Goal: Obtain resource: Download file/media

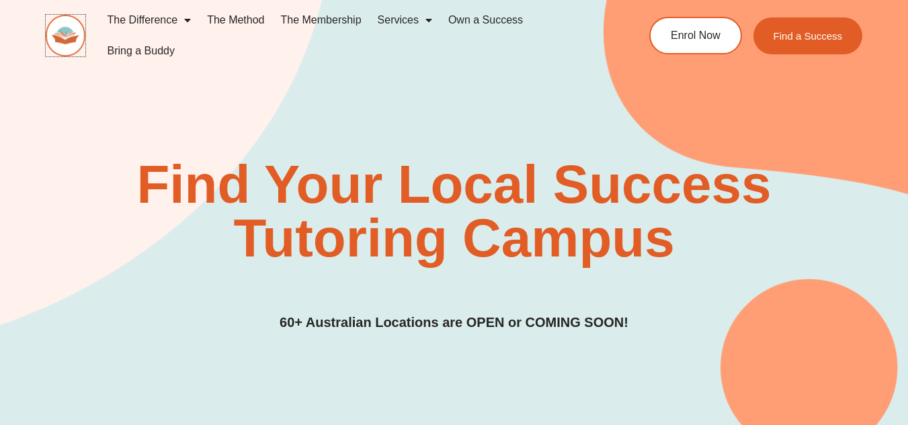
click at [64, 27] on img at bounding box center [66, 36] width 40 height 42
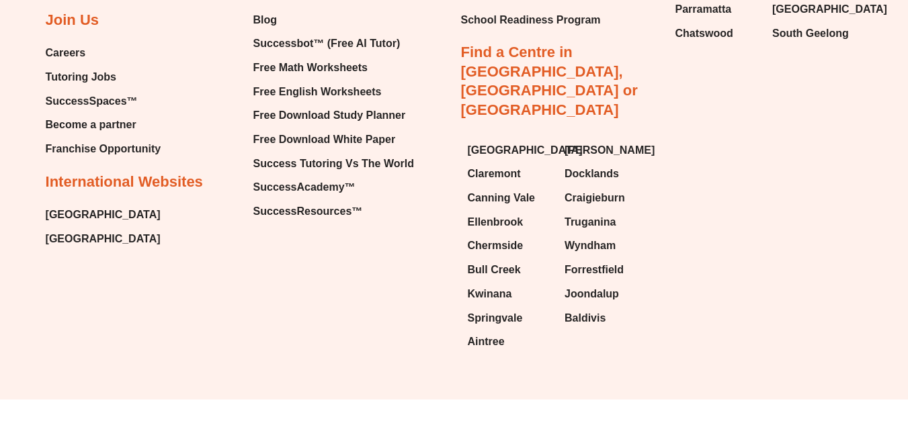
scroll to position [5786, 0]
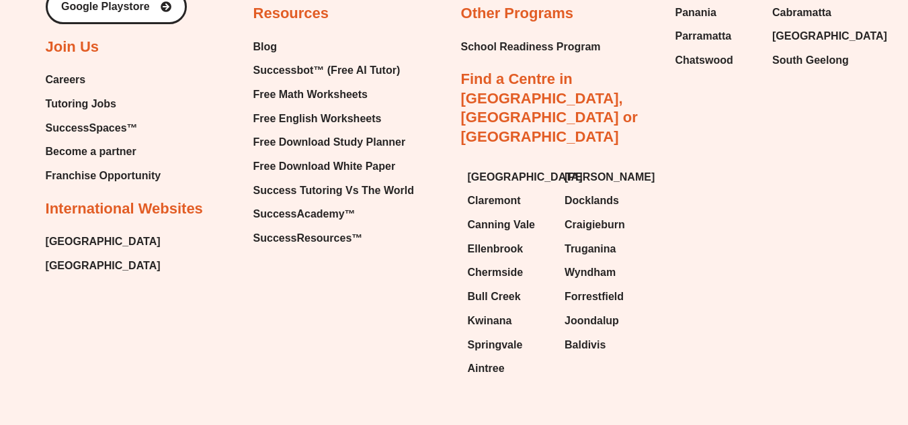
click at [279, 107] on ul "Blog Successbot™ (Free AI Tutor) Free Math Worksheets Free English Worksheets F…" at bounding box center [333, 143] width 161 height 212
click at [282, 113] on span "Free English Worksheets" at bounding box center [317, 119] width 128 height 20
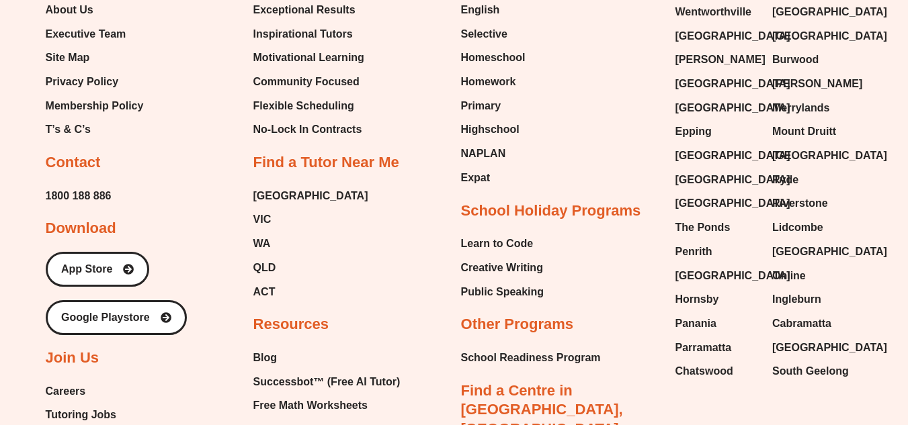
scroll to position [14296, 0]
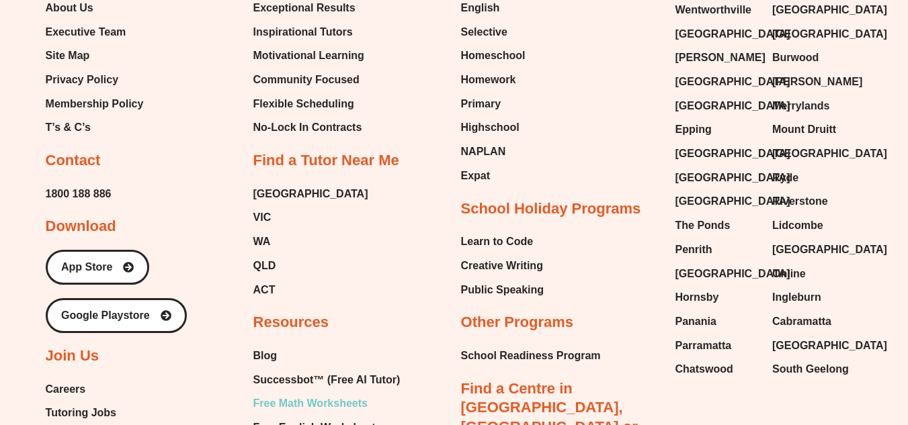
click at [299, 394] on span "Free Math Worksheets" at bounding box center [310, 404] width 114 height 20
click at [827, 144] on span "[GEOGRAPHIC_DATA]" at bounding box center [829, 154] width 115 height 20
click at [341, 394] on span "Free Math Worksheets" at bounding box center [310, 404] width 114 height 20
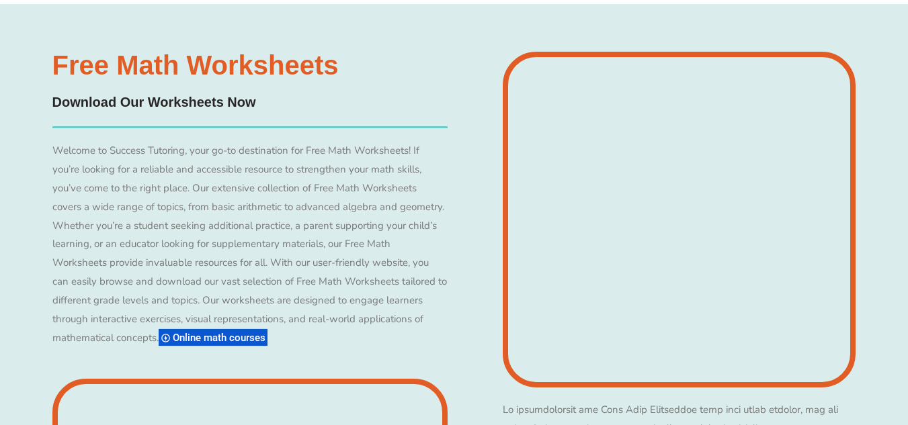
scroll to position [5809, 0]
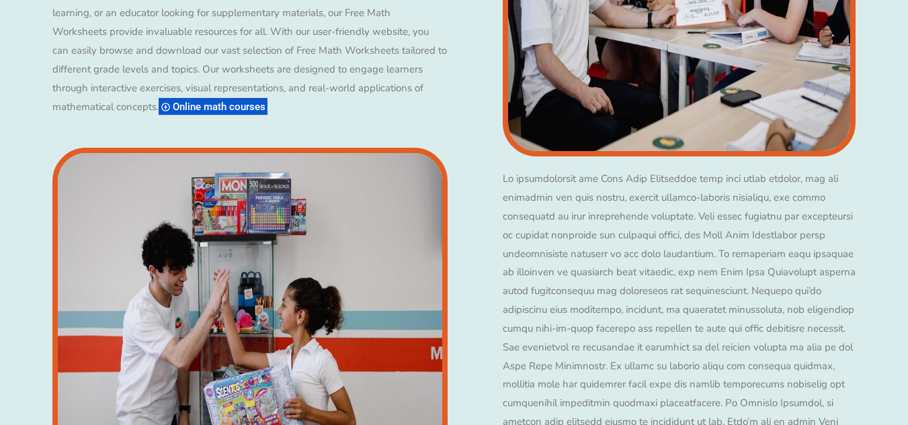
click at [214, 246] on img at bounding box center [249, 316] width 395 height 336
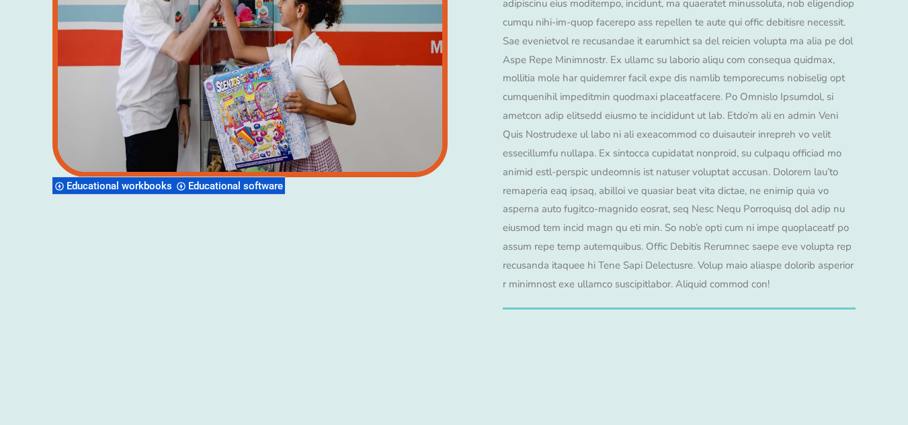
scroll to position [5959, 0]
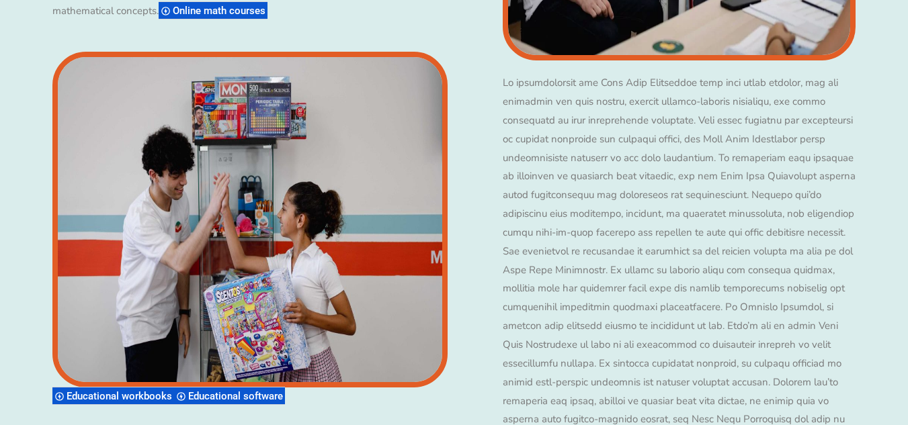
click at [214, 246] on img at bounding box center [249, 220] width 395 height 336
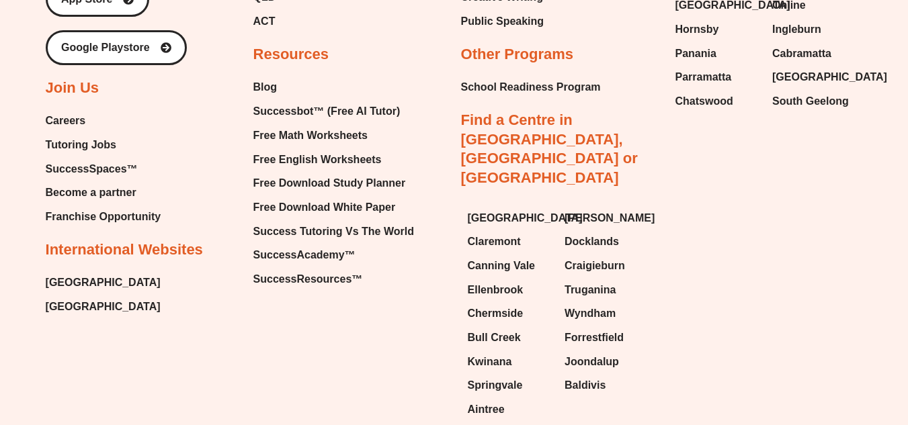
scroll to position [10097, 0]
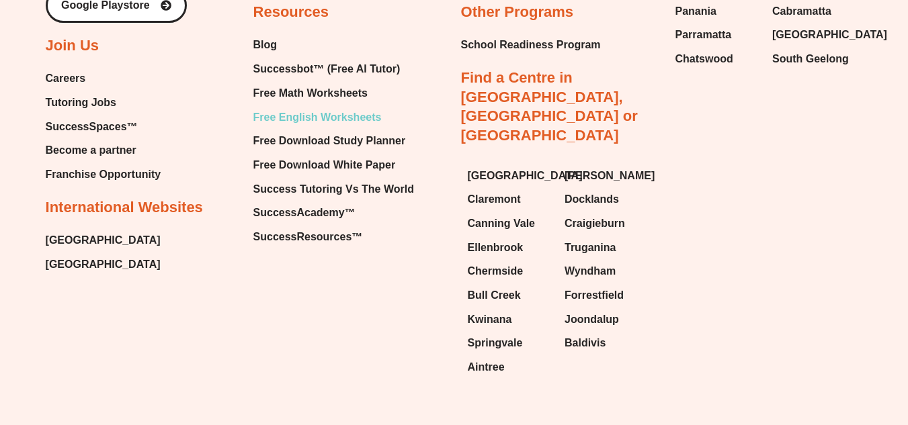
click at [350, 128] on span "Free English Worksheets" at bounding box center [317, 117] width 128 height 20
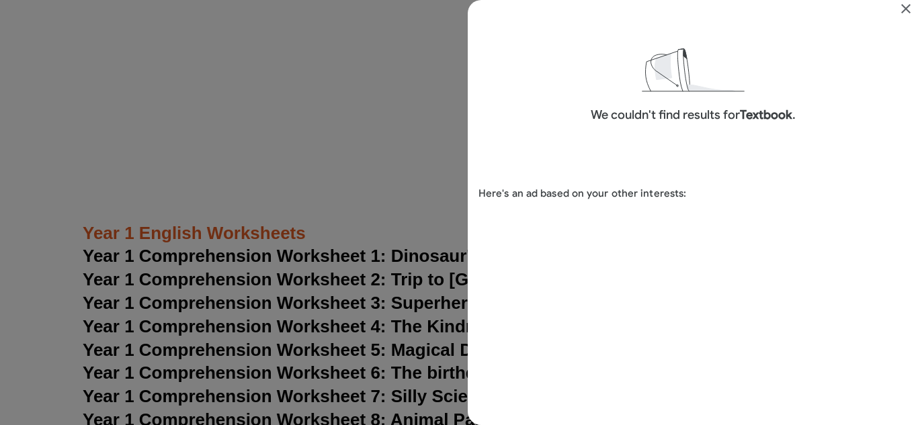
click at [412, 150] on div "Search results for Textbook" at bounding box center [459, 212] width 918 height 425
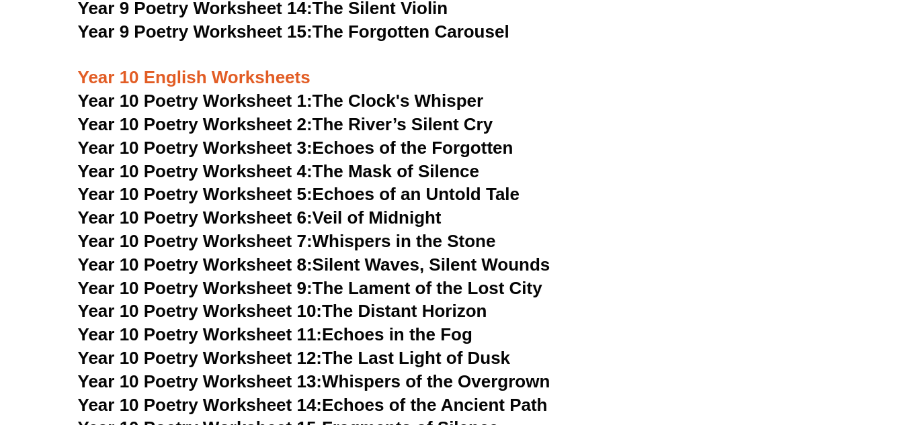
scroll to position [9637, 0]
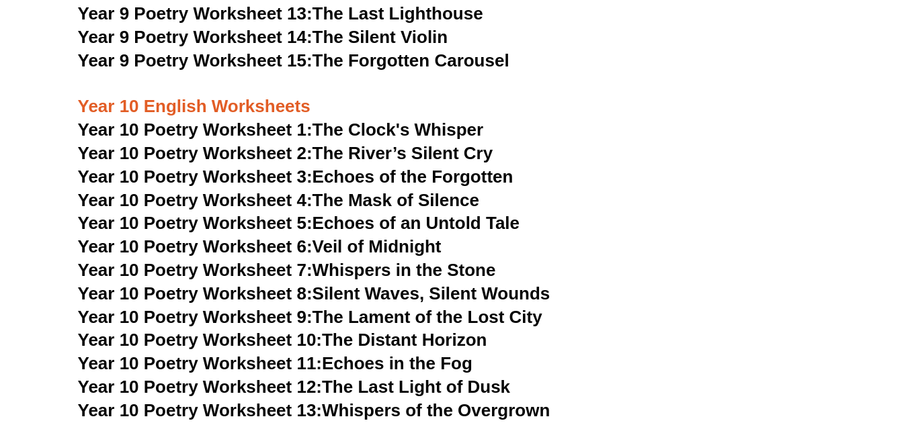
click at [414, 143] on link "Year 10 Poetry Worksheet 2: The River’s Silent Cry" at bounding box center [285, 153] width 415 height 20
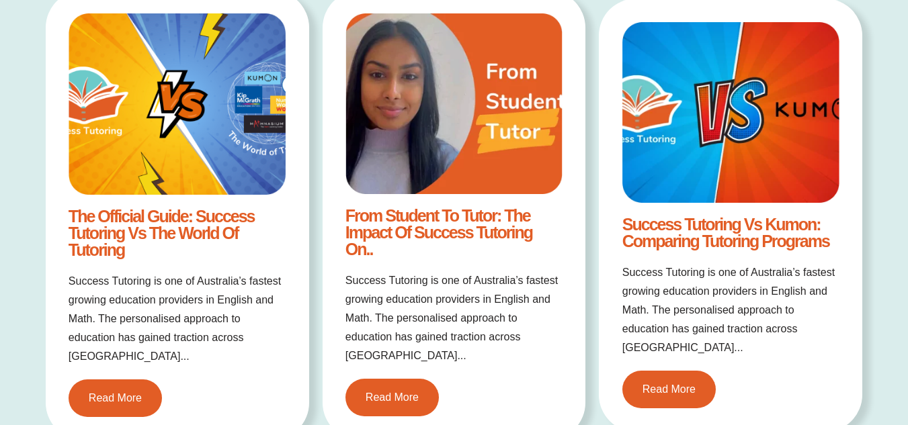
scroll to position [2553, 0]
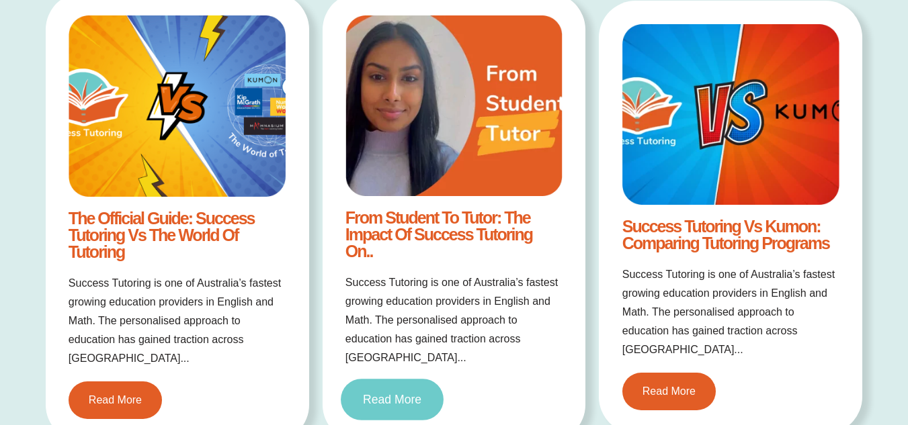
click at [398, 406] on link "Read More" at bounding box center [392, 401] width 103 height 42
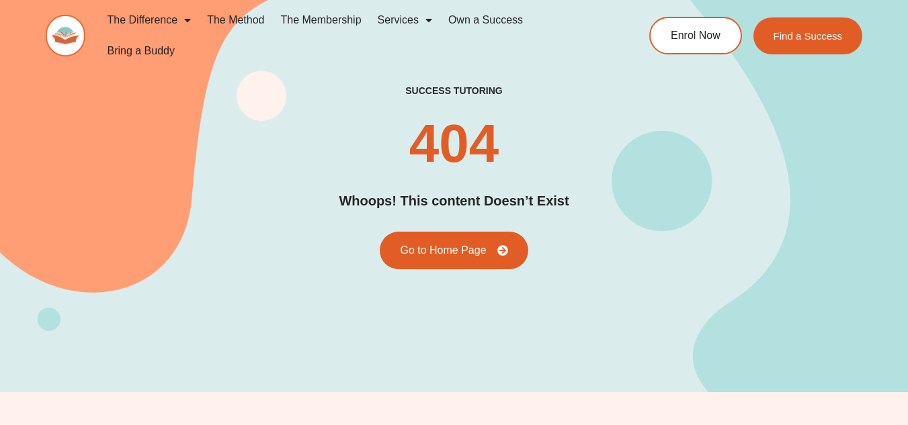
click at [597, 257] on div "success tutoring 404 Whoops! This content Doesn’t Exist Go to Home Page" at bounding box center [454, 177] width 817 height 185
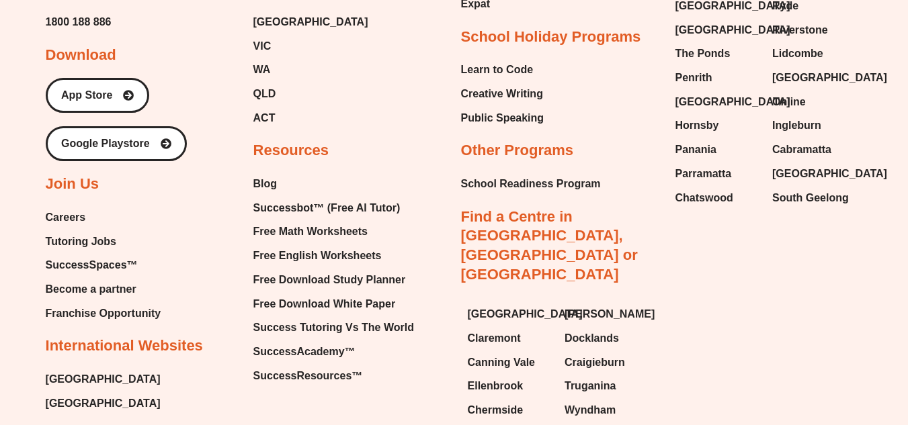
scroll to position [941, 0]
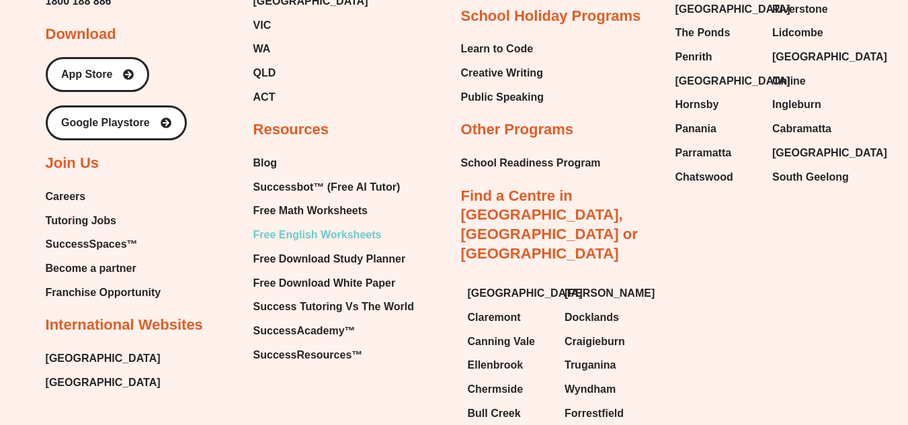
click at [350, 236] on span "Free English Worksheets" at bounding box center [317, 235] width 128 height 20
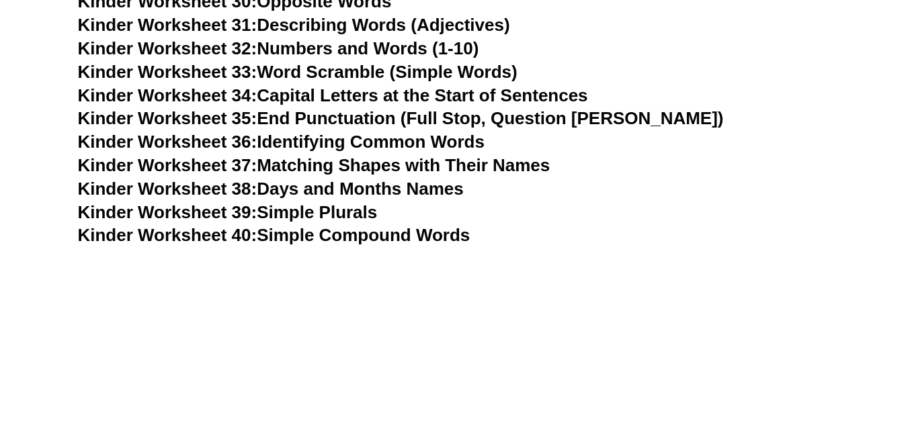
scroll to position [1261, 0]
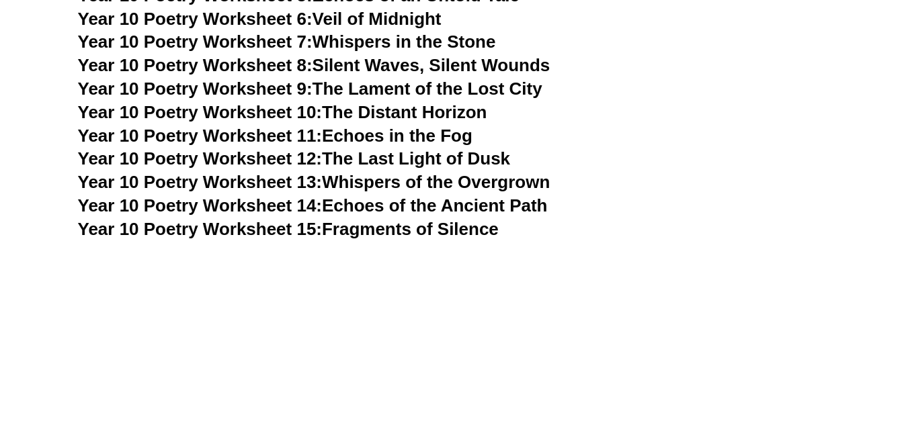
scroll to position [9325, 0]
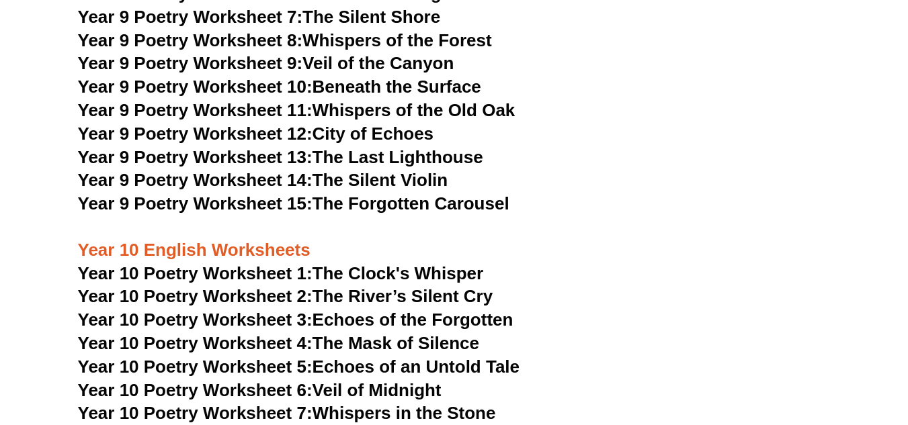
click at [443, 286] on link "Year 10 Poetry Worksheet 2: The River’s Silent Cry" at bounding box center [285, 296] width 415 height 20
